Goal: Find specific page/section: Find specific page/section

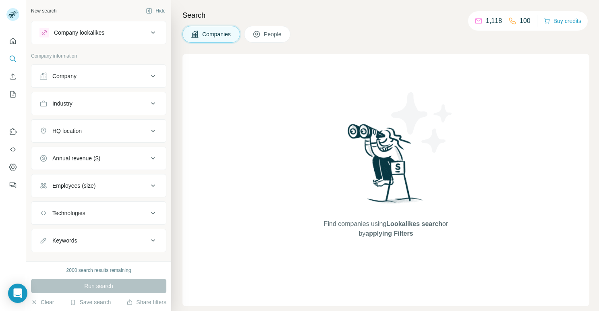
click at [64, 79] on div "Company" at bounding box center [64, 76] width 24 height 8
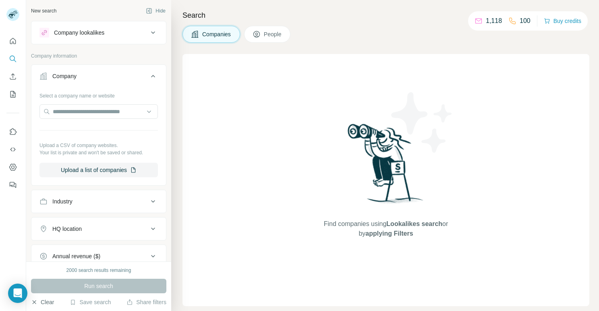
click at [34, 304] on icon "button" at bounding box center [34, 302] width 6 height 6
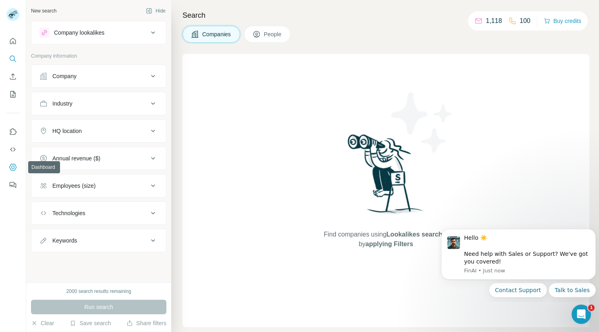
click at [14, 167] on icon "Dashboard" at bounding box center [12, 166] width 3 height 3
click at [162, 11] on button "Hide" at bounding box center [155, 11] width 31 height 12
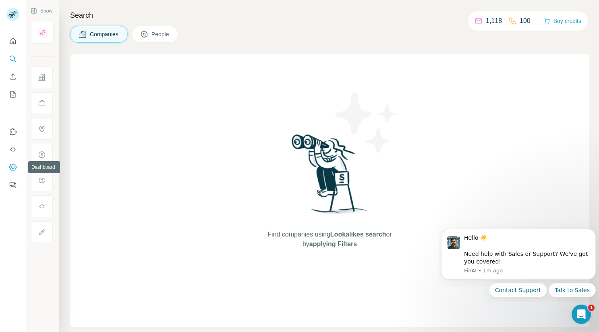
click at [13, 167] on icon "Dashboard" at bounding box center [13, 167] width 8 height 8
